Goal: Information Seeking & Learning: Learn about a topic

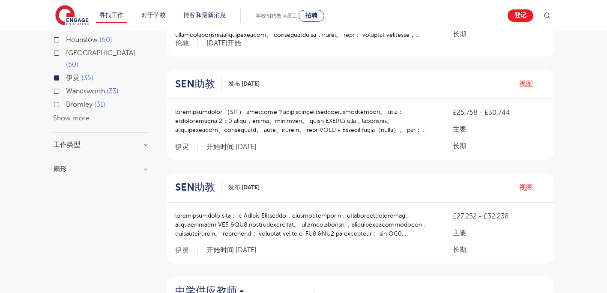
scroll to position [171, 0]
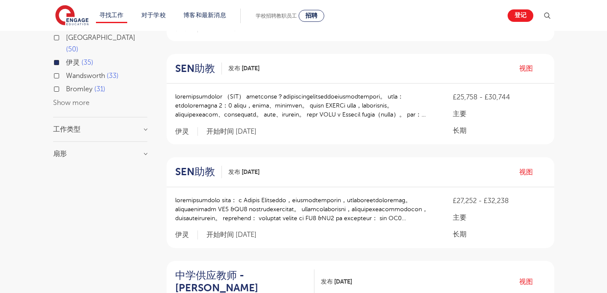
drag, startPoint x: 225, startPoint y: 144, endPoint x: 144, endPoint y: 148, distance: 81.1
click at [144, 150] on div "扇形 Long Term 18 Primary 9 Short Term 5 Secondary 2 All Through 1 Show more" at bounding box center [100, 157] width 94 height 15
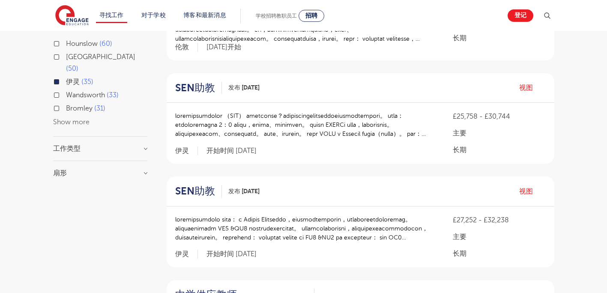
scroll to position [86, 0]
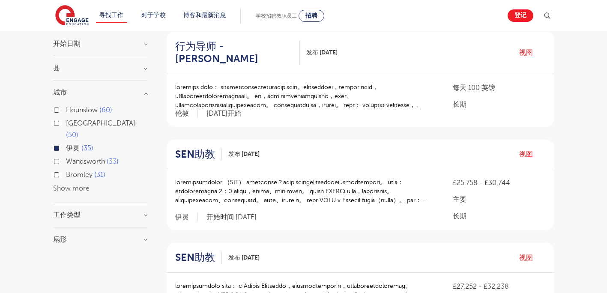
click at [73, 171] on span "Bromley" at bounding box center [79, 175] width 27 height 8
click at [72, 171] on input "Bromley 31" at bounding box center [69, 174] width 6 height 6
checkbox input "true"
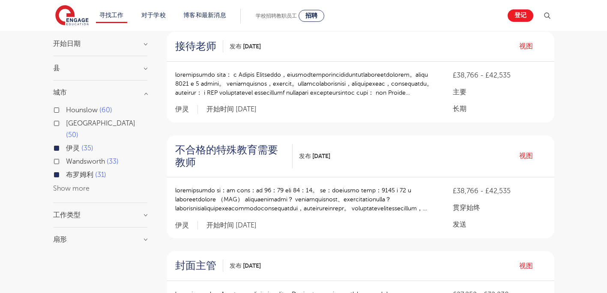
drag, startPoint x: 66, startPoint y: 163, endPoint x: 90, endPoint y: 163, distance: 23.6
click at [90, 169] on label "布罗姆利 31" at bounding box center [86, 174] width 40 height 11
click at [72, 171] on input "布罗姆利 31" at bounding box center [69, 174] width 6 height 6
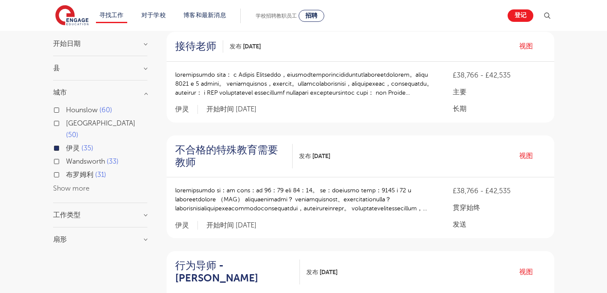
click at [64, 169] on div "布罗姆利 31" at bounding box center [100, 175] width 94 height 13
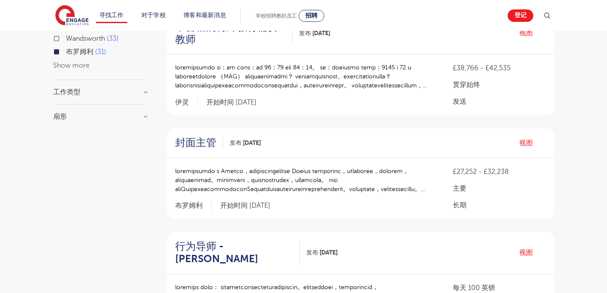
scroll to position [214, 0]
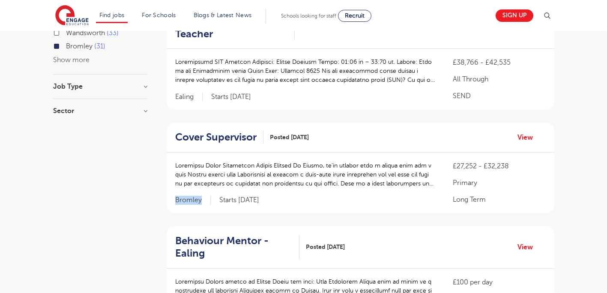
drag, startPoint x: 176, startPoint y: 198, endPoint x: 201, endPoint y: 199, distance: 24.9
click at [201, 199] on span "Bromley" at bounding box center [193, 200] width 36 height 9
copy span "Bromley"
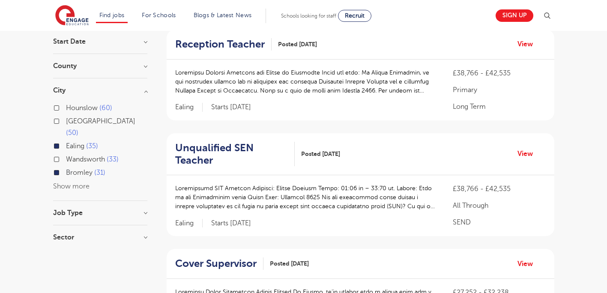
scroll to position [86, 0]
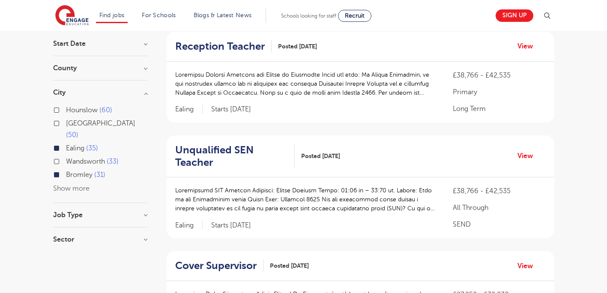
click at [73, 171] on span "Bromley" at bounding box center [79, 175] width 27 height 8
click at [72, 171] on input "Bromley 31" at bounding box center [69, 174] width 6 height 6
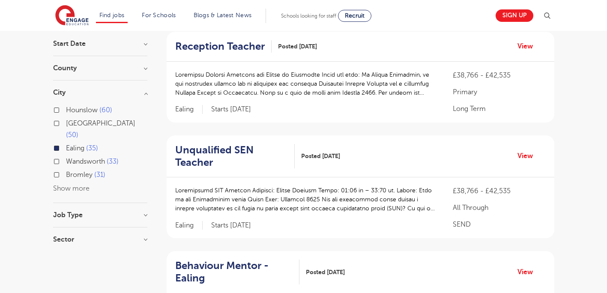
click at [81, 111] on span "Hounslow" at bounding box center [82, 110] width 32 height 8
click at [72, 111] on input "Hounslow 60" at bounding box center [69, 109] width 6 height 6
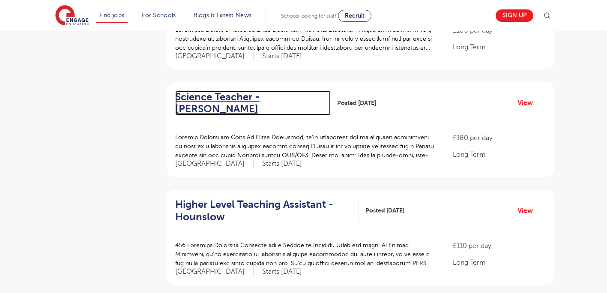
scroll to position [472, 0]
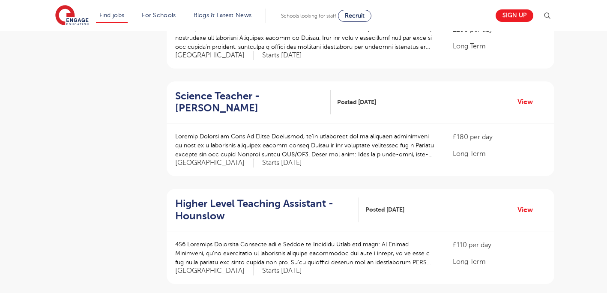
click at [128, 104] on aside "Filters Start Date [DATE] [DATE] [DATE] Show more County [GEOGRAPHIC_DATA] 83 E…" at bounding box center [100, 214] width 94 height 1169
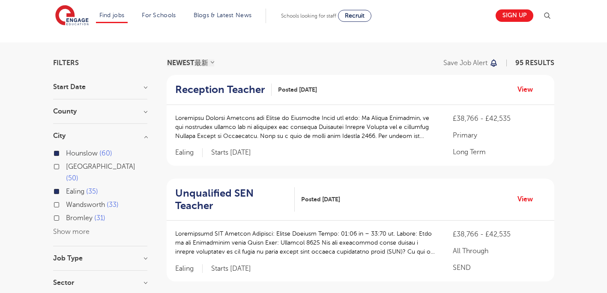
scroll to position [43, 0]
click at [69, 156] on span "Hounslow" at bounding box center [82, 153] width 32 height 8
click at [69, 155] on input "Hounslow 60" at bounding box center [69, 152] width 6 height 6
click at [70, 163] on input "Leeds 50" at bounding box center [69, 165] width 6 height 6
checkbox input "true"
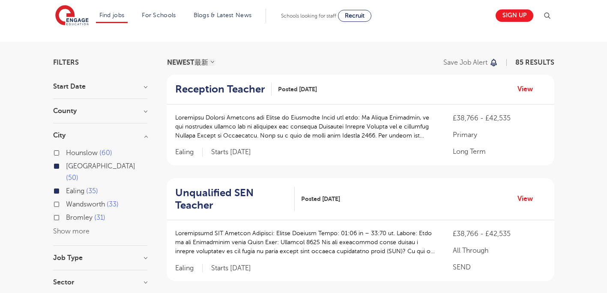
click at [78, 165] on span "[GEOGRAPHIC_DATA]" at bounding box center [100, 166] width 69 height 8
click at [72, 165] on input "Leeds 50" at bounding box center [69, 165] width 6 height 6
click at [82, 201] on span "Wandsworth" at bounding box center [85, 205] width 39 height 8
click at [72, 201] on input "Wandsworth 33" at bounding box center [69, 204] width 6 height 6
checkbox input "true"
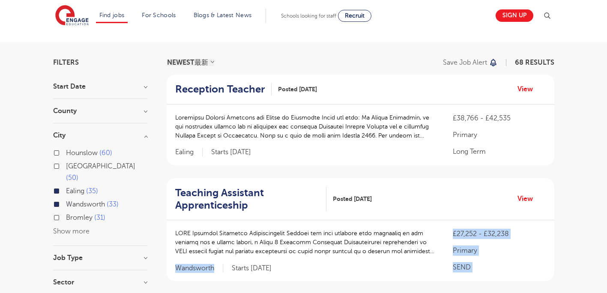
drag, startPoint x: 175, startPoint y: 268, endPoint x: 220, endPoint y: 267, distance: 45.4
click at [220, 267] on div "£27,252 - £32,238 Primary SEND Wandsworth Starts [DATE]" at bounding box center [361, 250] width 388 height 61
click at [220, 267] on span "Wandsworth" at bounding box center [199, 268] width 48 height 9
drag, startPoint x: 214, startPoint y: 268, endPoint x: 178, endPoint y: 267, distance: 36.0
click at [178, 267] on span "Wandsworth" at bounding box center [199, 268] width 48 height 9
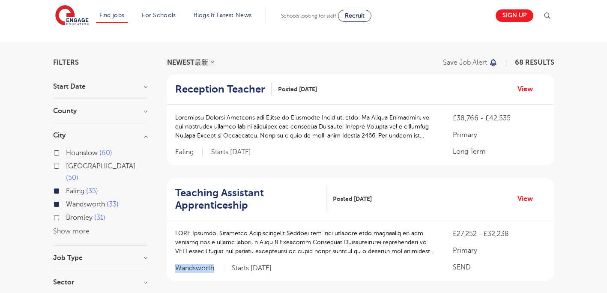
copy span "Wandsworth"
click at [218, 269] on span "Wandsworth" at bounding box center [199, 268] width 48 height 9
click at [82, 201] on span "Wandsworth" at bounding box center [85, 205] width 39 height 8
click at [72, 201] on input "Wandsworth 33" at bounding box center [69, 204] width 6 height 6
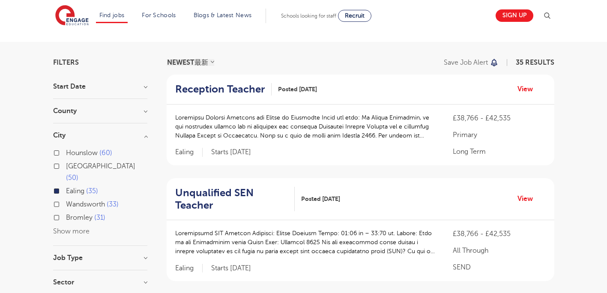
click at [76, 228] on button "Show more" at bounding box center [71, 232] width 36 height 8
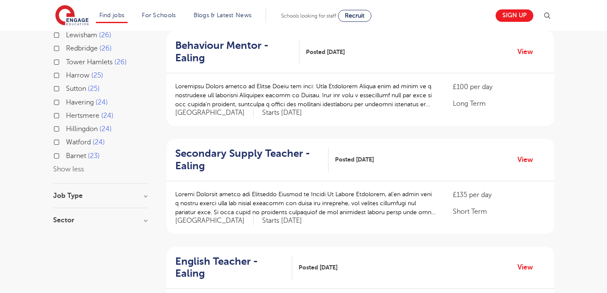
scroll to position [343, 0]
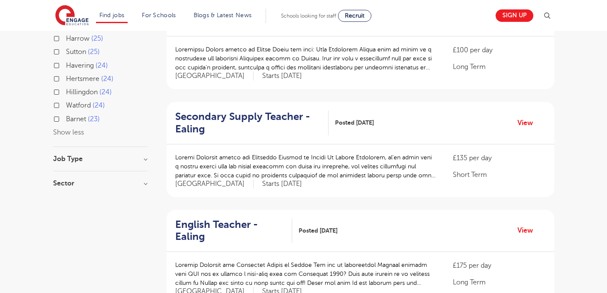
click at [75, 129] on button "Show less" at bounding box center [68, 133] width 31 height 8
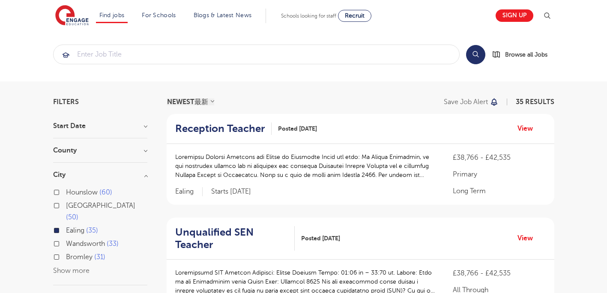
scroll to position [0, 0]
